Goal: Information Seeking & Learning: Stay updated

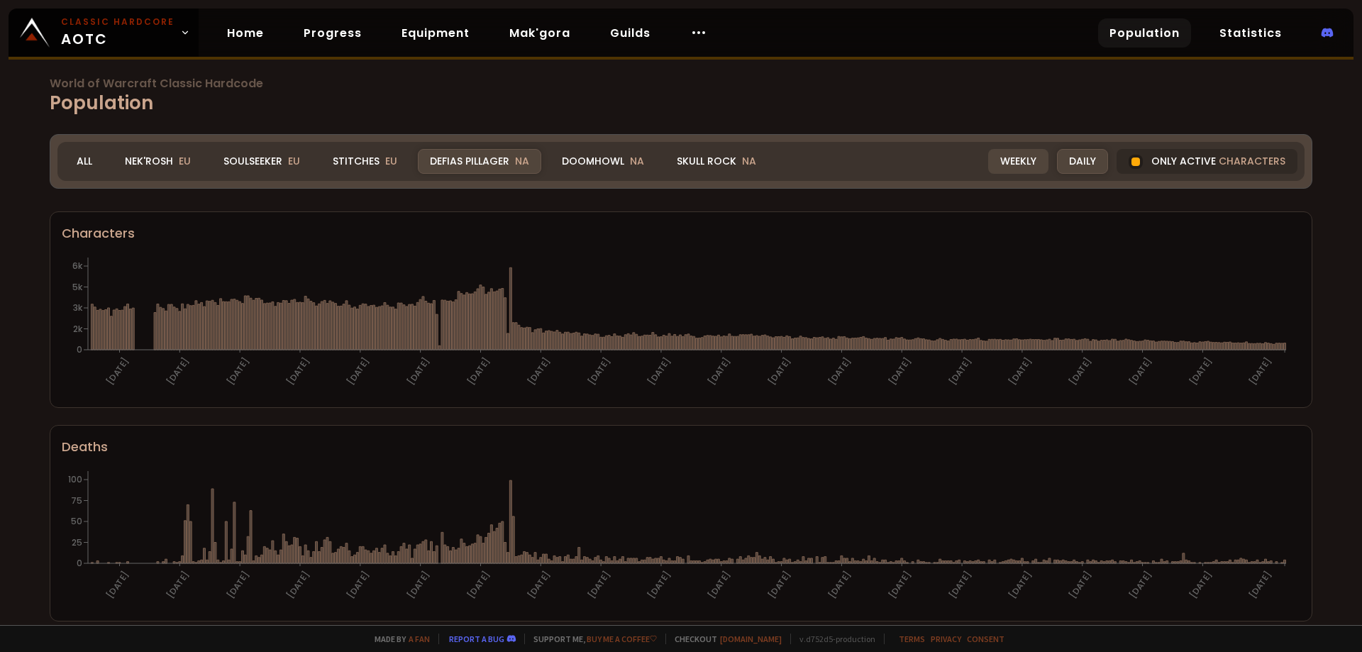
click at [1012, 160] on div "Weekly" at bounding box center [1018, 161] width 60 height 25
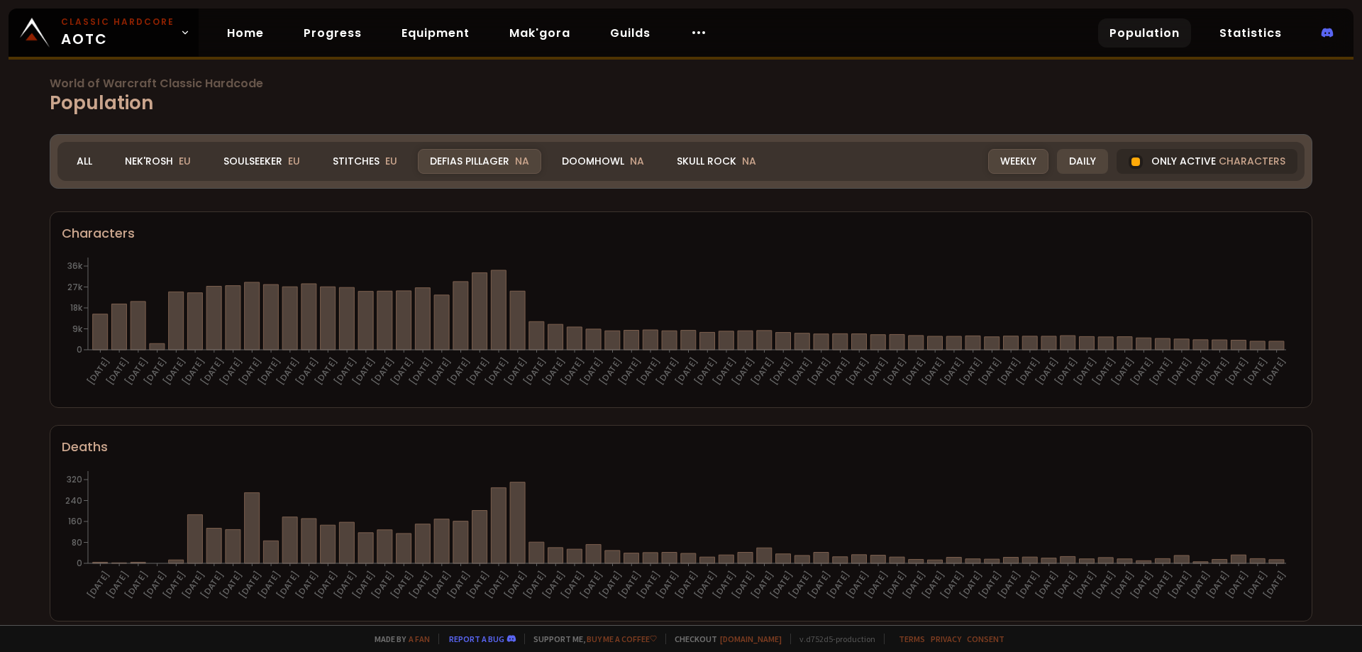
click at [1063, 168] on div "Daily" at bounding box center [1082, 161] width 51 height 25
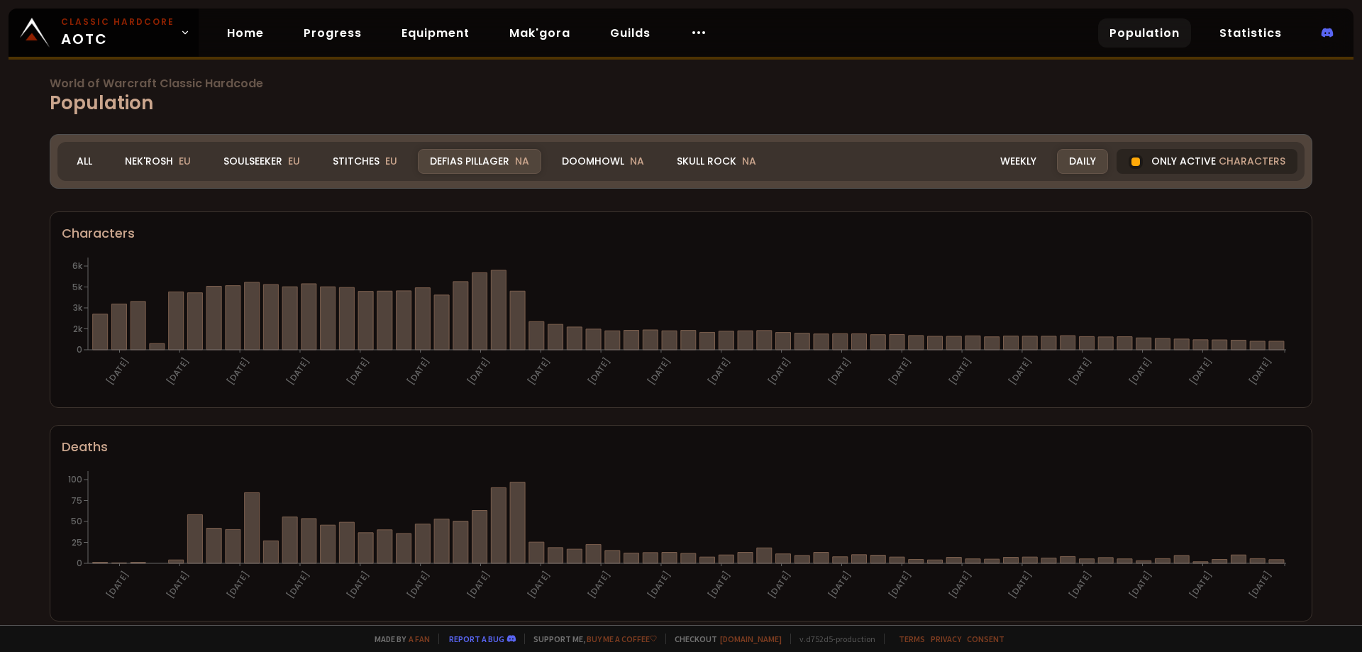
click at [1163, 155] on div "Only active characters" at bounding box center [1207, 161] width 181 height 25
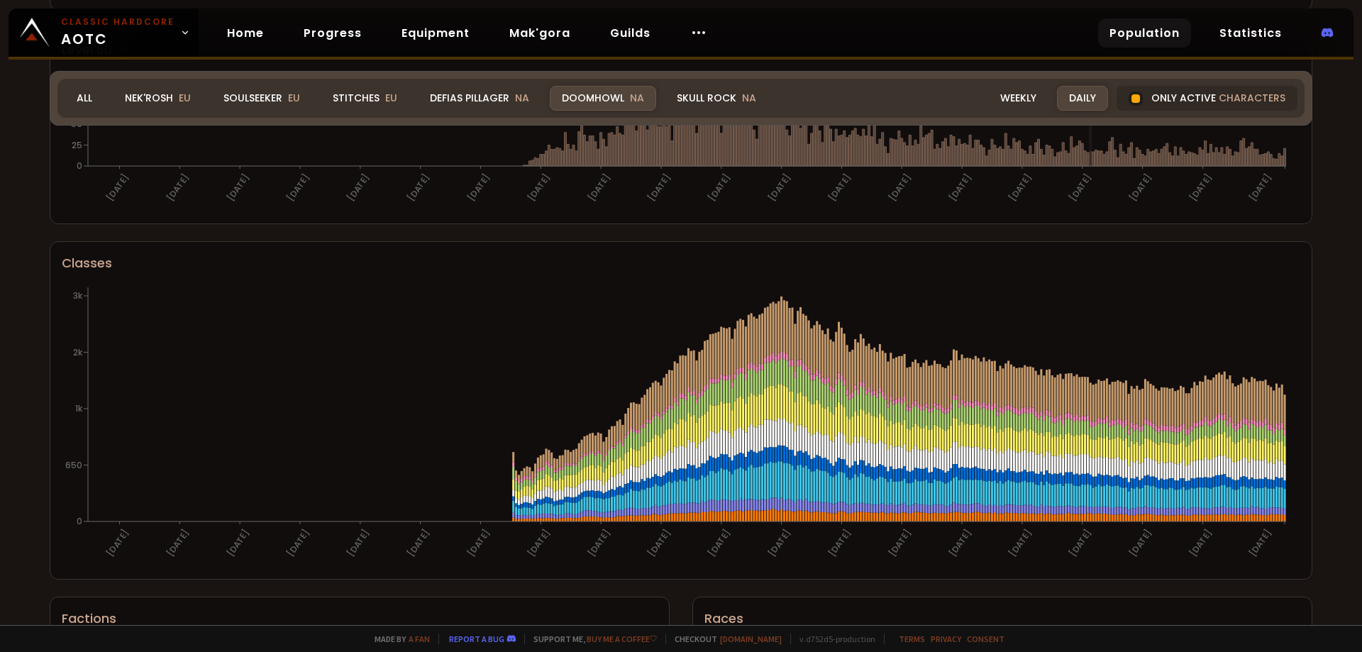
scroll to position [638, 0]
